Goal: Task Accomplishment & Management: Use online tool/utility

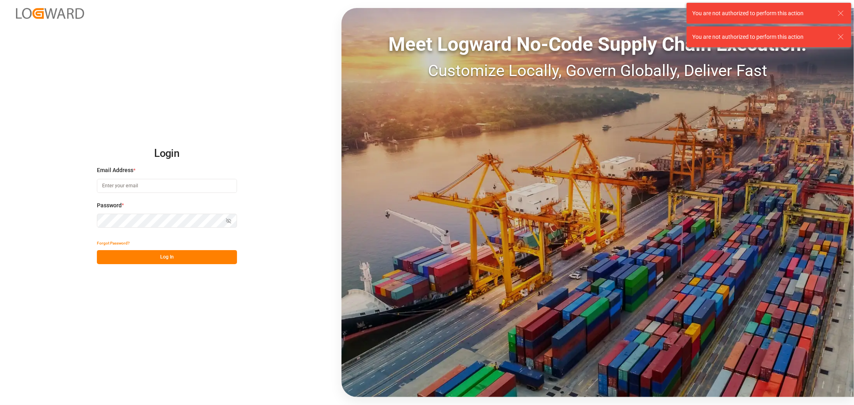
type input "[PERSON_NAME][EMAIL_ADDRESS][PERSON_NAME][DOMAIN_NAME]"
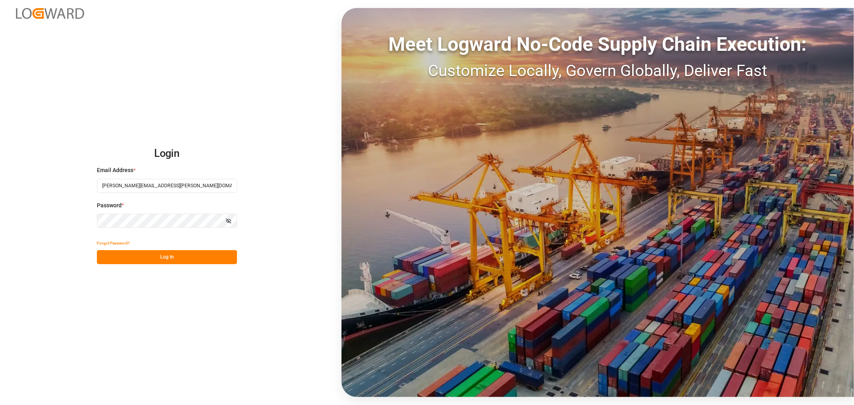
click at [147, 257] on button "Log In" at bounding box center [167, 257] width 140 height 14
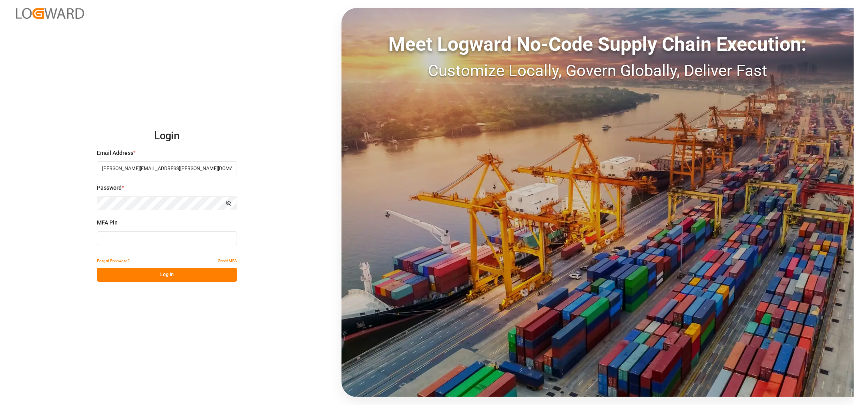
click at [161, 237] on input at bounding box center [167, 238] width 140 height 14
type input "969933"
click at [153, 274] on button "Log In" at bounding box center [167, 275] width 140 height 14
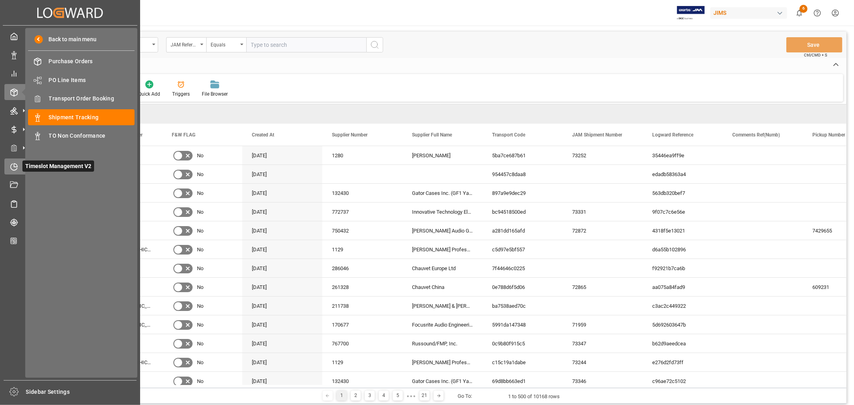
click at [11, 165] on icon at bounding box center [14, 167] width 8 height 8
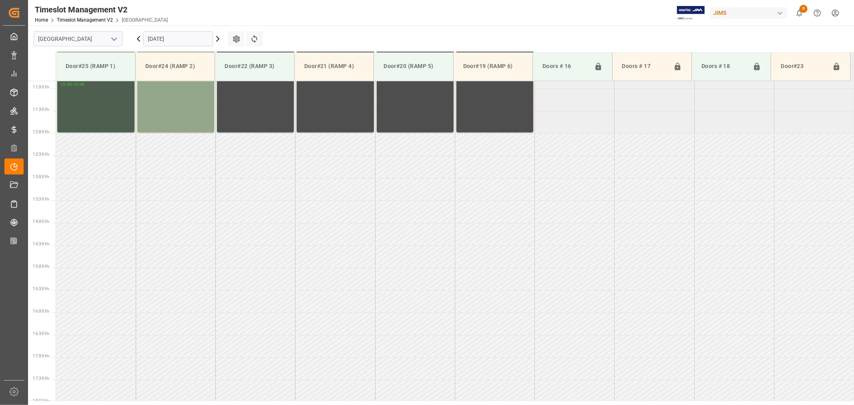
scroll to position [488, 0]
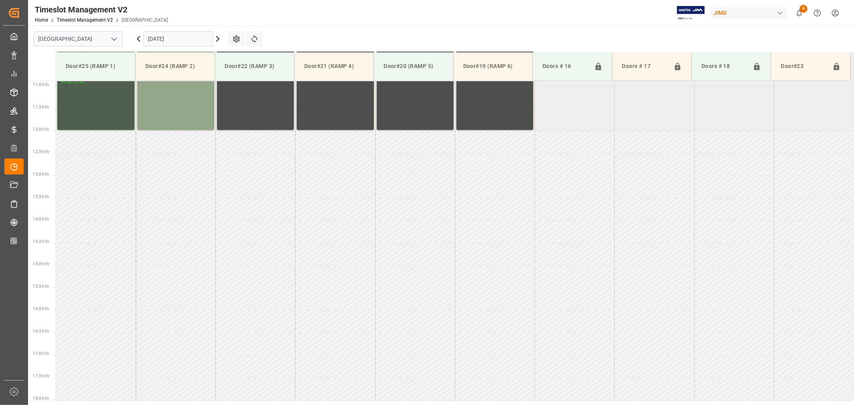
click at [117, 38] on icon "open menu" at bounding box center [114, 39] width 10 height 10
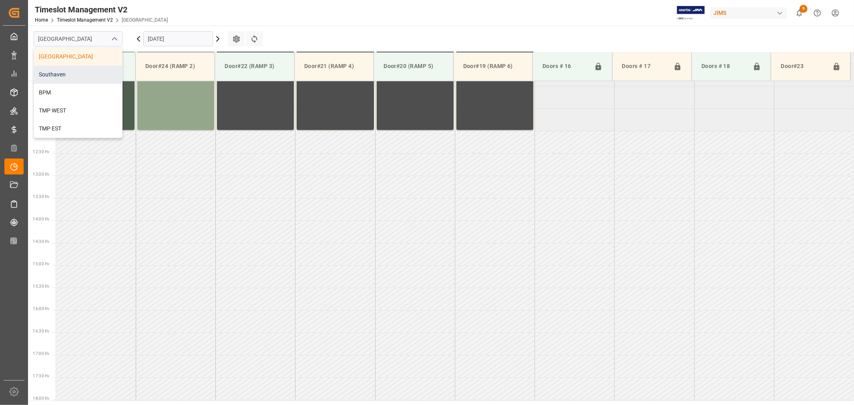
click at [64, 76] on div "Southaven" at bounding box center [78, 75] width 88 height 18
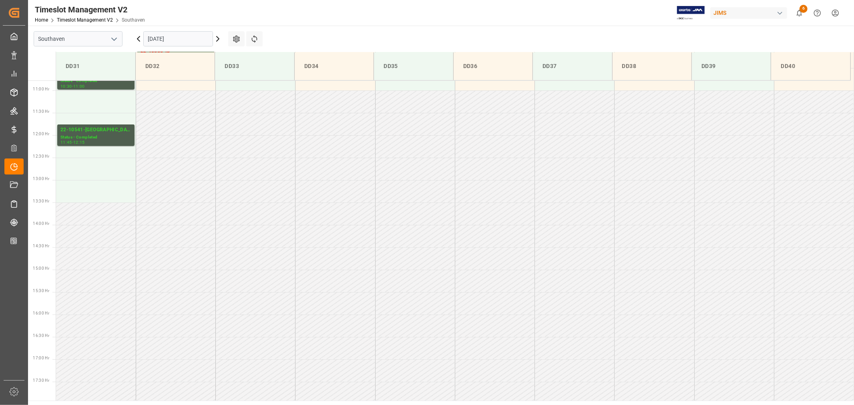
scroll to position [488, 0]
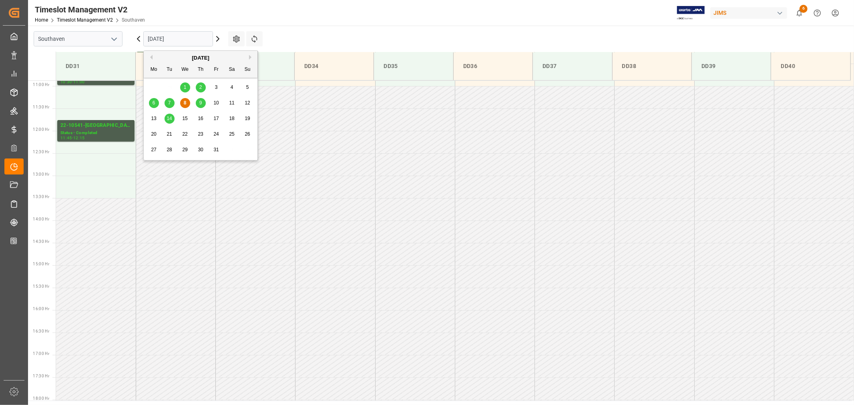
click at [185, 37] on input "10-08-2025" at bounding box center [178, 38] width 70 height 15
click at [153, 121] on span "13" at bounding box center [153, 119] width 5 height 6
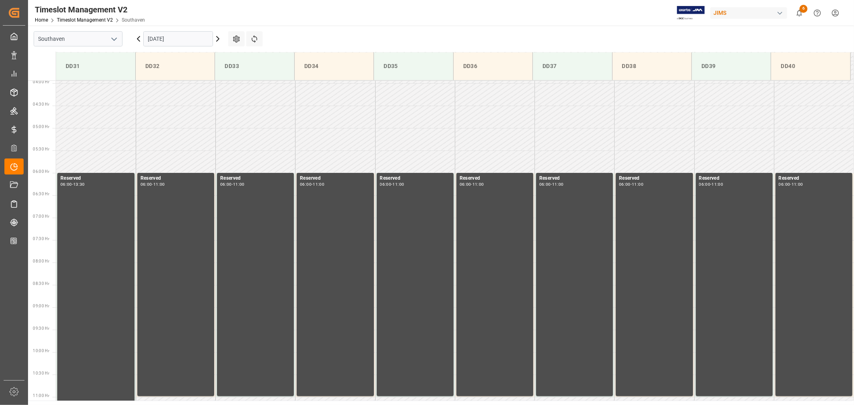
scroll to position [132, 0]
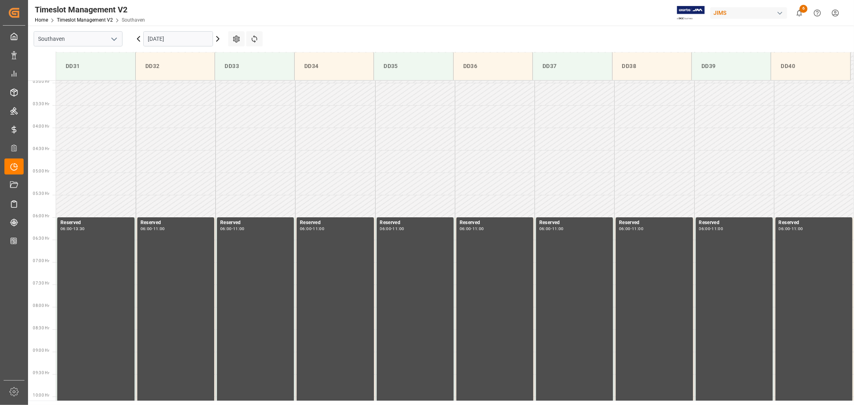
click at [189, 38] on input "10-13-2025" at bounding box center [178, 38] width 70 height 15
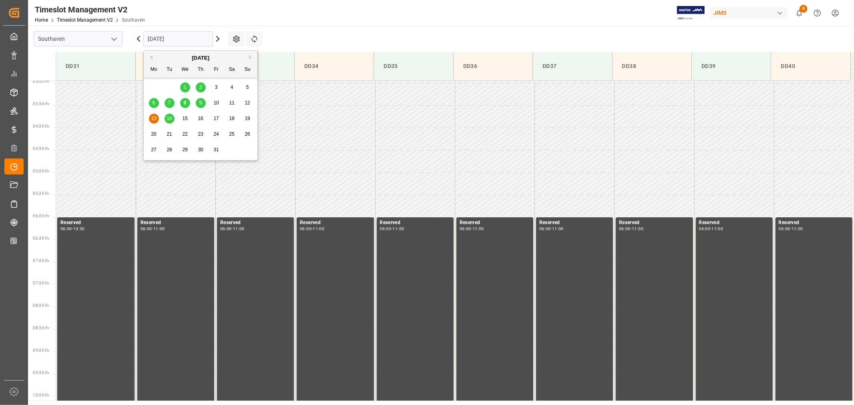
click at [169, 121] on span "14" at bounding box center [169, 119] width 5 height 6
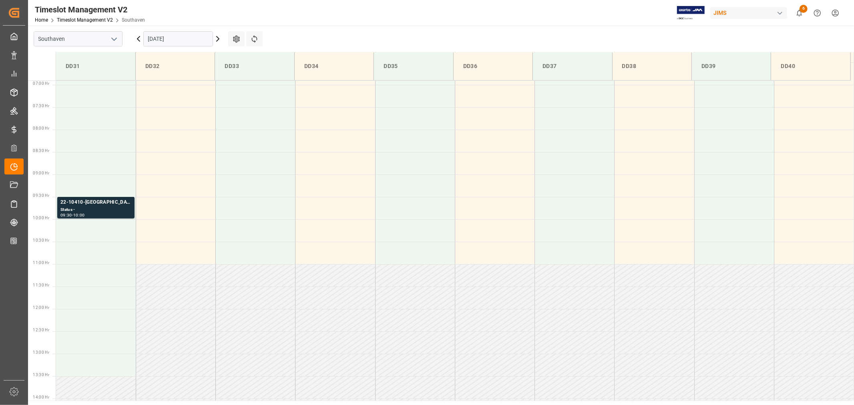
scroll to position [310, 0]
